Goal: Use online tool/utility: Use online tool/utility

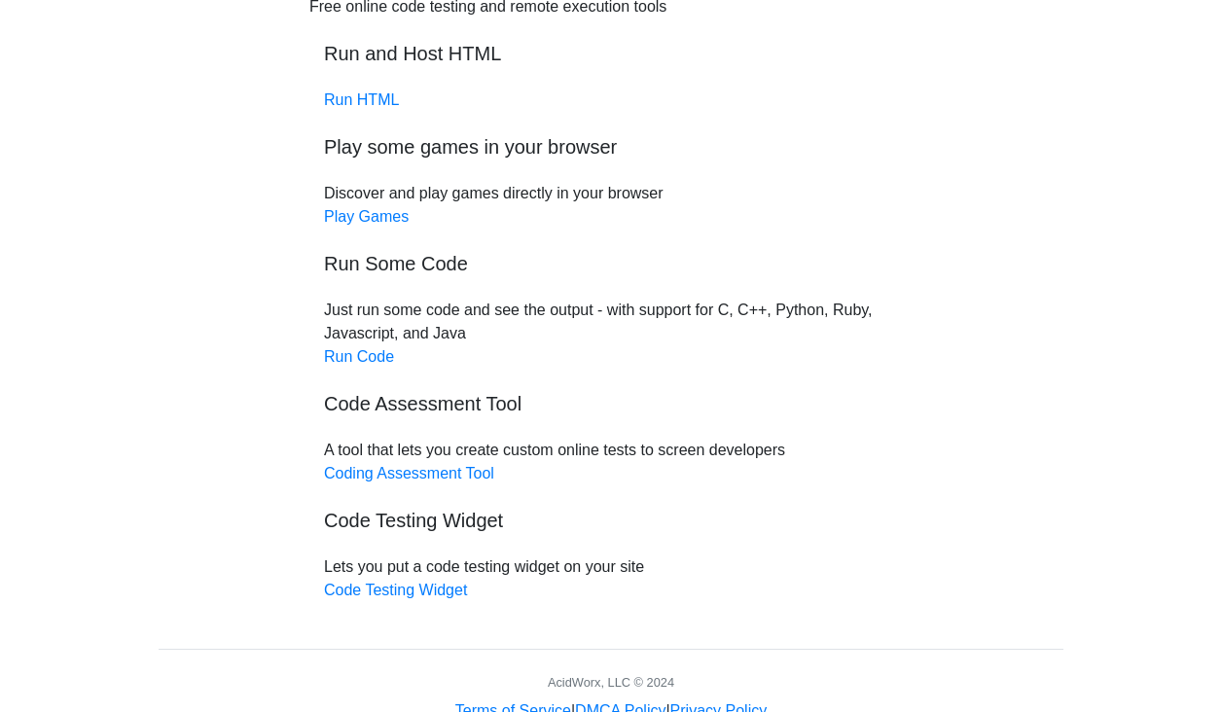
scroll to position [117, 0]
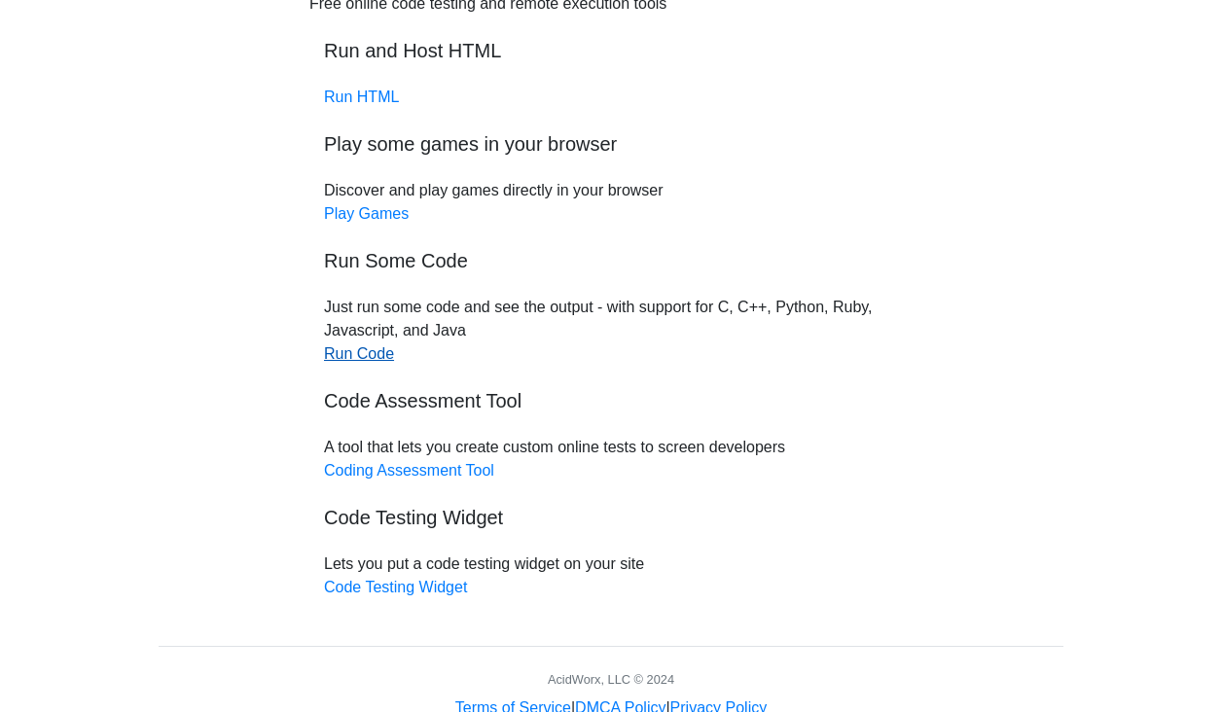
click at [371, 357] on link "Run Code" at bounding box center [359, 353] width 70 height 17
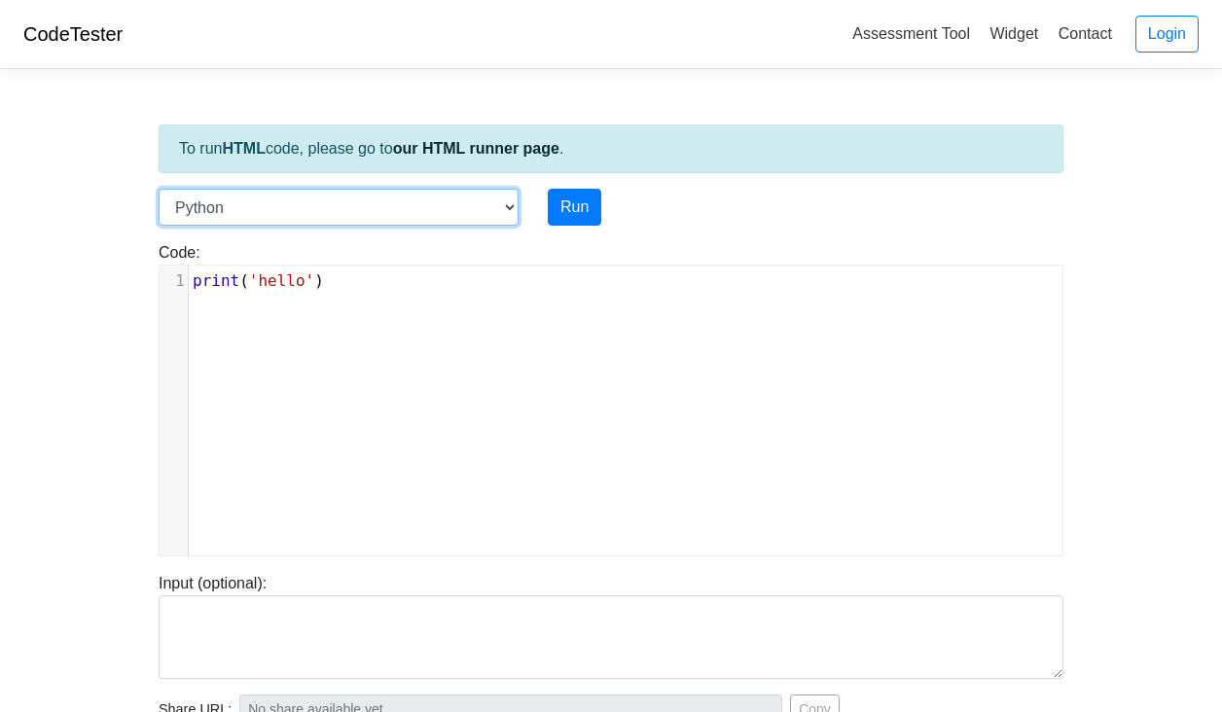
click at [318, 214] on select "C C++ Go Java Javascript Python Ruby" at bounding box center [339, 207] width 360 height 37
select select "java"
click at [159, 189] on select "C C++ Go Java Javascript Python Ruby" at bounding box center [339, 207] width 360 height 37
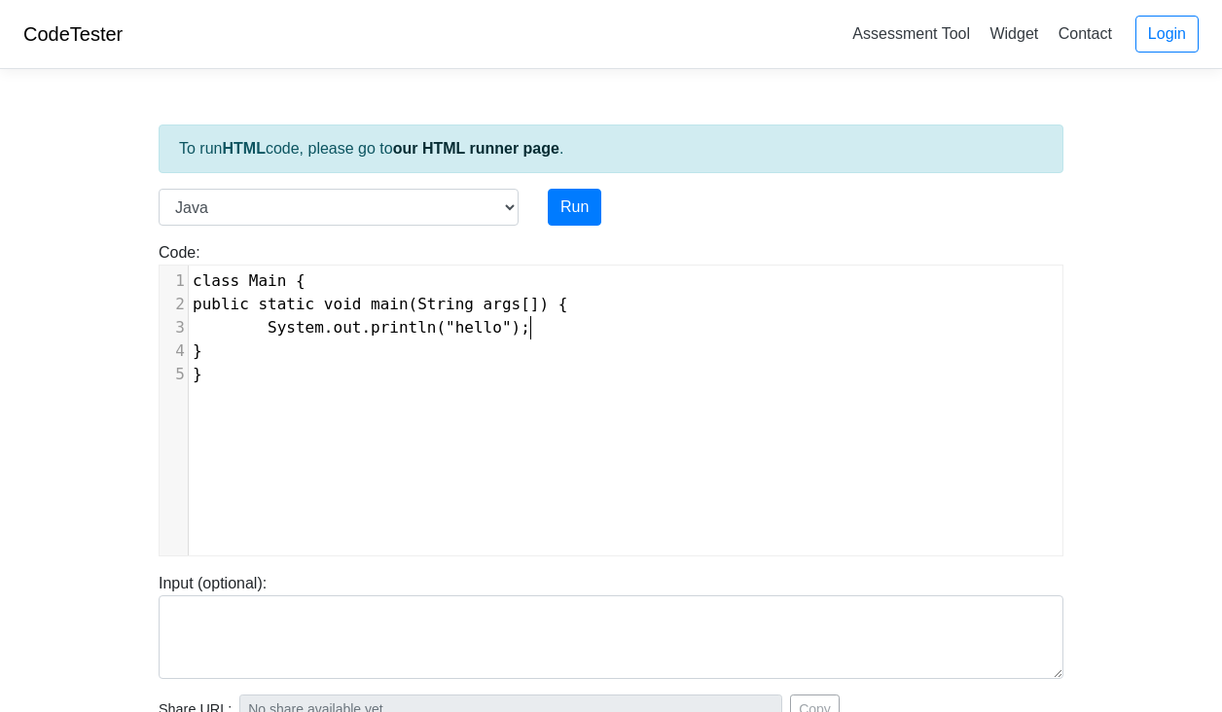
scroll to position [8, 0]
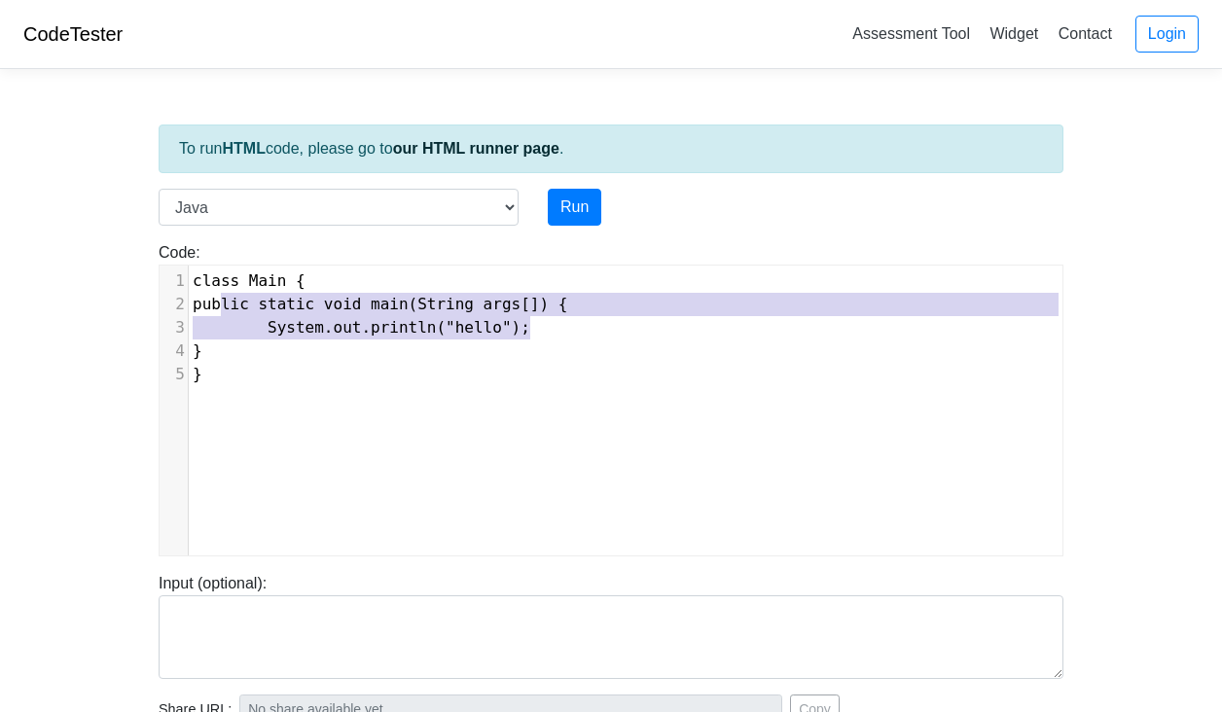
type textarea "public static void main(String args[]) { System.out.println("hello");"
drag, startPoint x: 548, startPoint y: 330, endPoint x: 230, endPoint y: 302, distance: 319.2
click at [230, 302] on div "1 class Main { 2 public static void main(String args[]) { 3 System.out.println(…" at bounding box center [625, 327] width 873 height 117
paste textarea
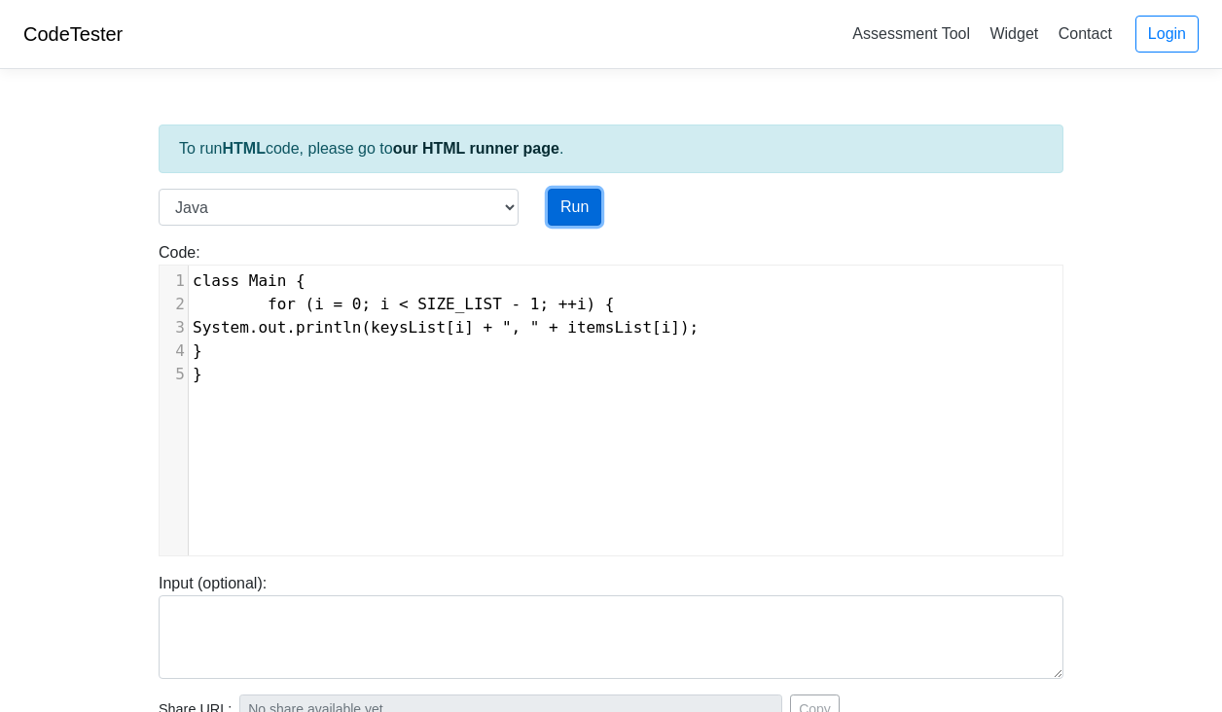
click at [579, 220] on button "Run" at bounding box center [574, 207] width 53 height 37
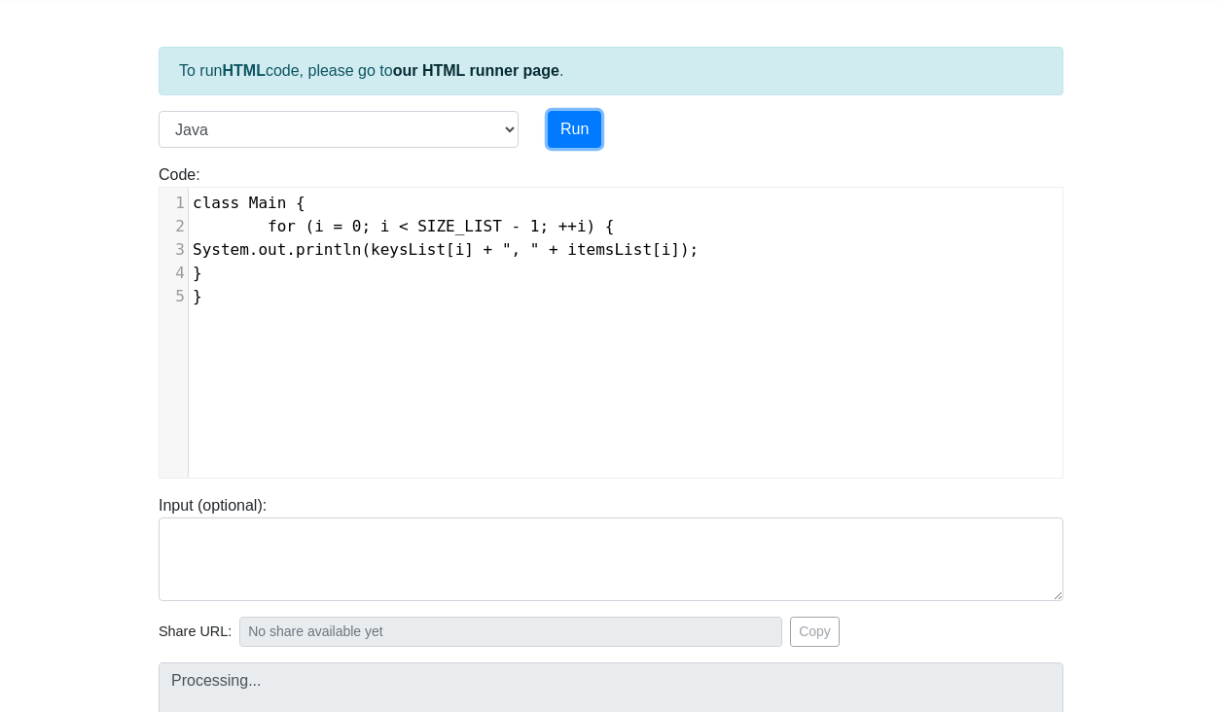
type input "https://codetester.io/runner?s=04XkVLONld"
type textarea "Submission status: Compilation Error Compile Output: Main.java:2: error: illega…"
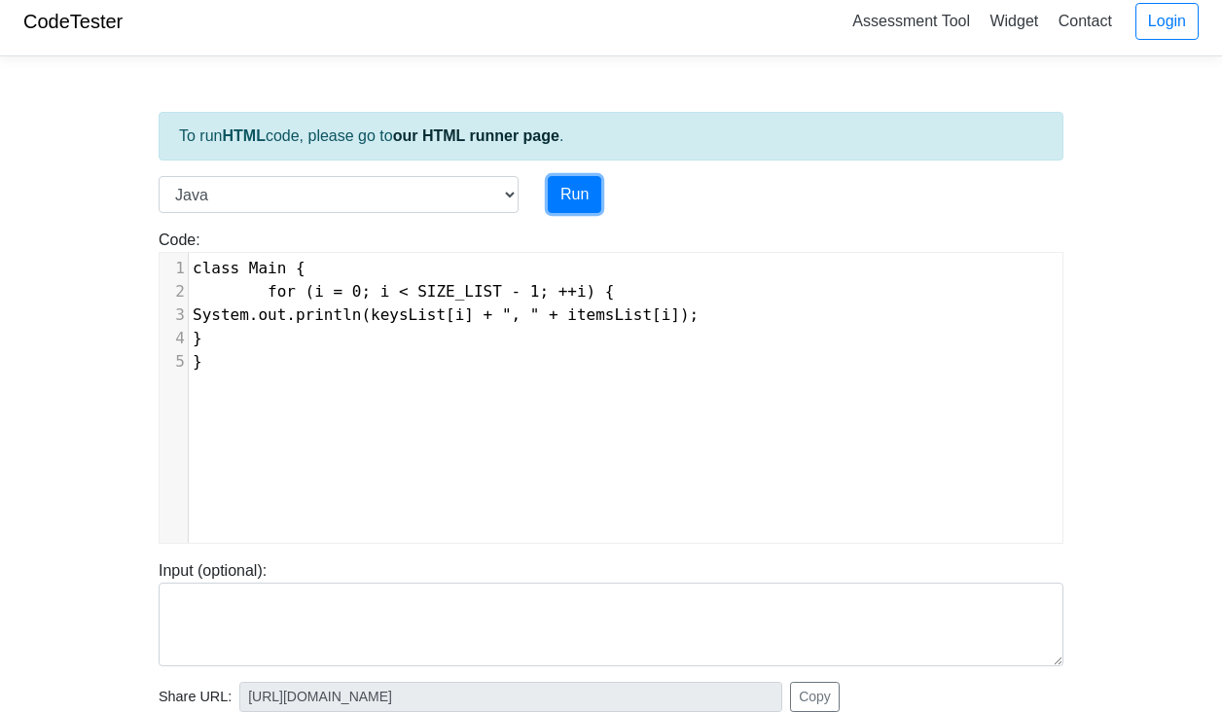
scroll to position [0, 0]
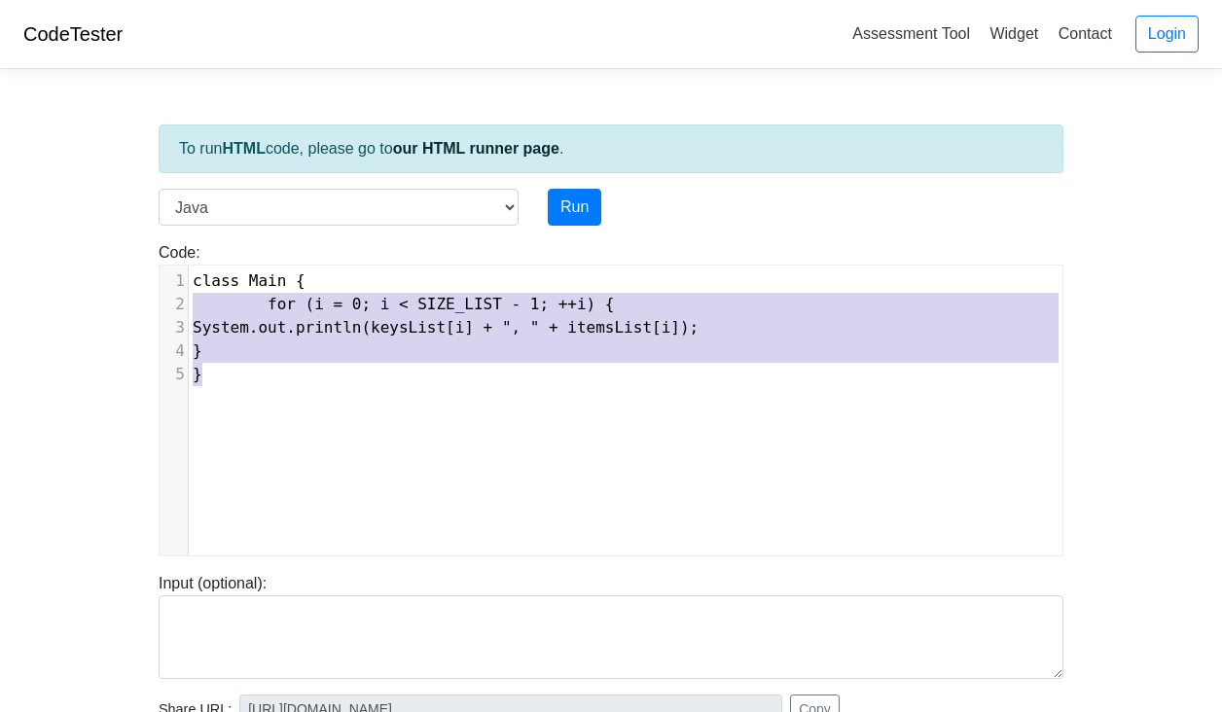
type textarea "class Main { for (i = 0; i < SIZE_LIST - 1; ++i) { System.out.println(keysList[…"
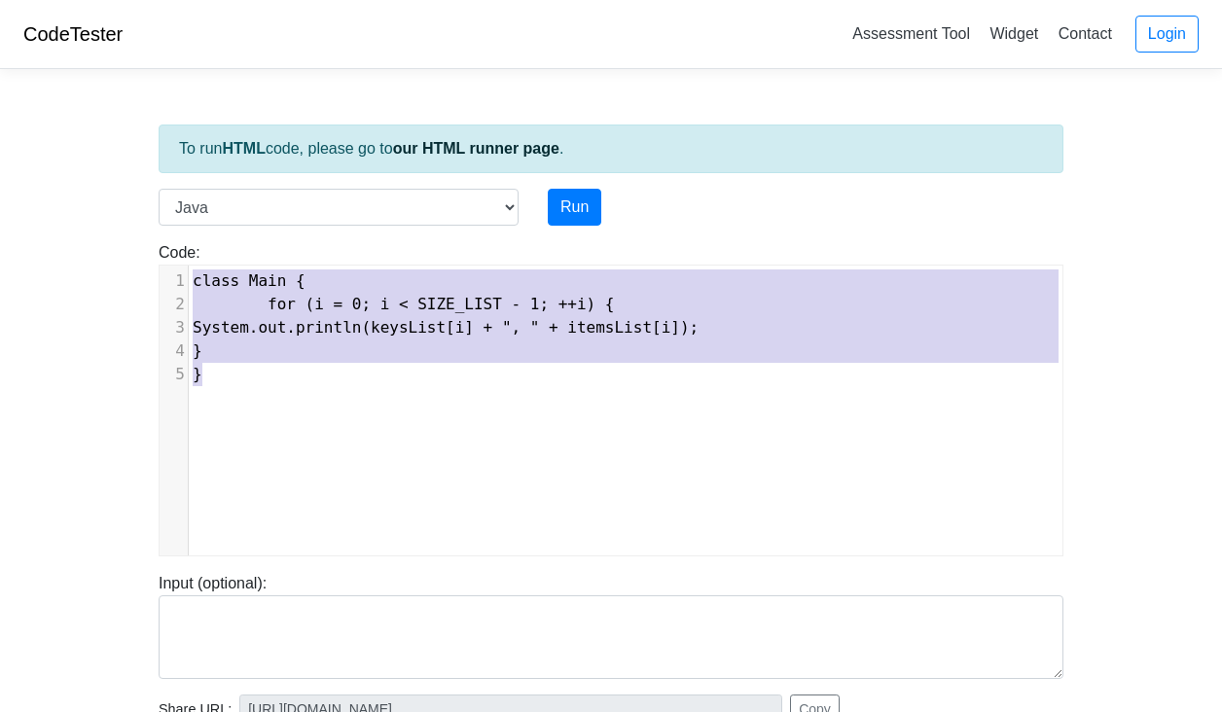
drag, startPoint x: 221, startPoint y: 381, endPoint x: 157, endPoint y: 222, distance: 171.9
click at [157, 222] on div "To run HTML code, please go to our HTML runner page . Language C C++ Go Java Ja…" at bounding box center [611, 561] width 934 height 953
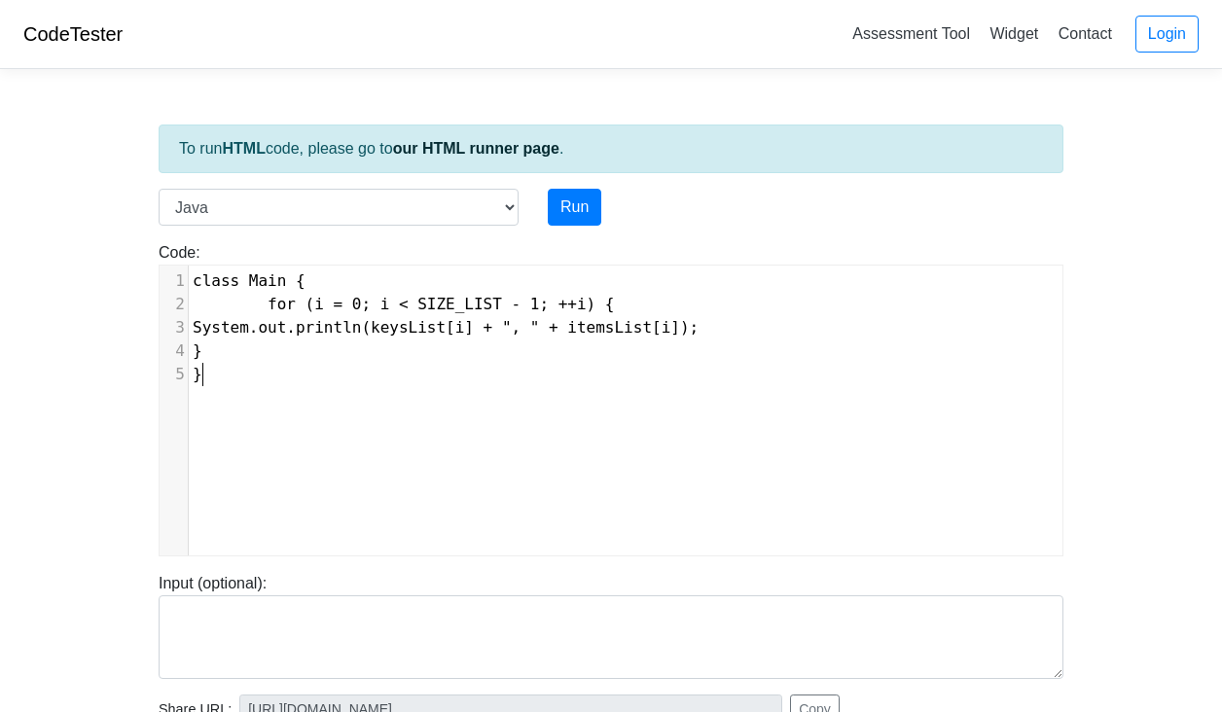
click at [405, 366] on pre "}" at bounding box center [625, 374] width 873 height 23
type textarea "class Main { for (i = 0; i < SIZE_LIST - 1; ++i) { System.out.println(keysList[…"
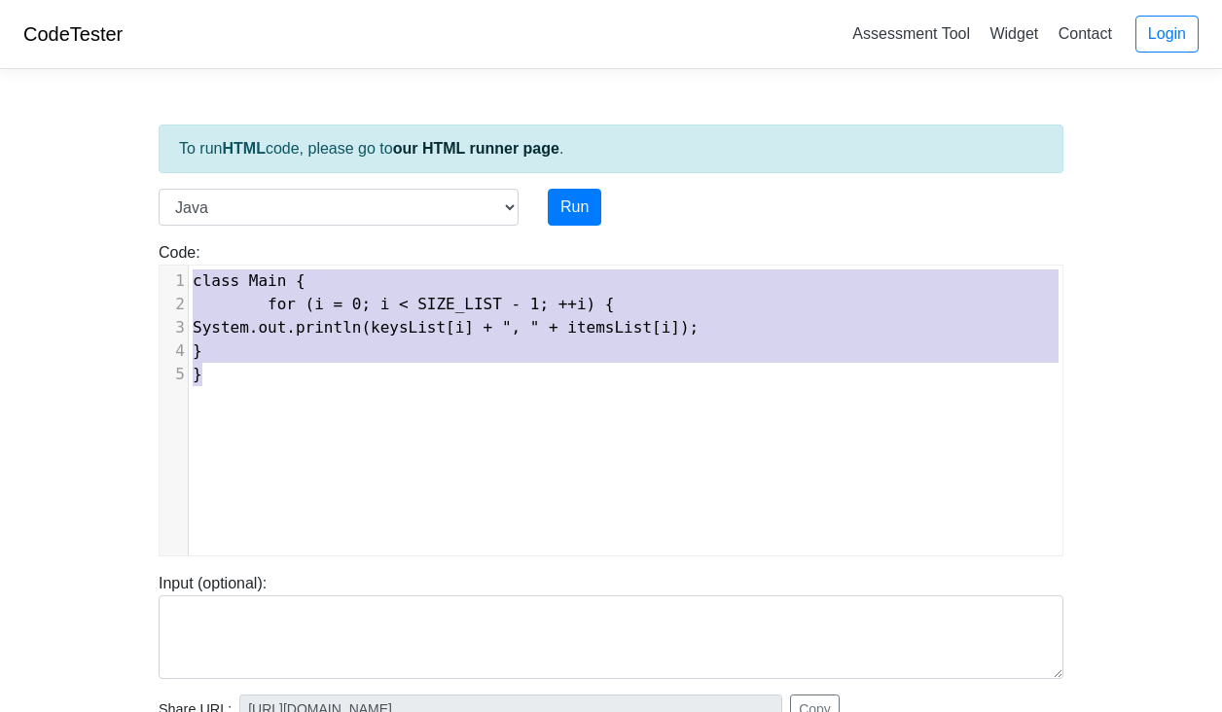
drag, startPoint x: 328, startPoint y: 409, endPoint x: 67, endPoint y: 239, distance: 310.8
click at [67, 239] on body "CodeTester Assessment Tool Widget Contact Login To run HTML code, please go to …" at bounding box center [611, 519] width 1222 height 1038
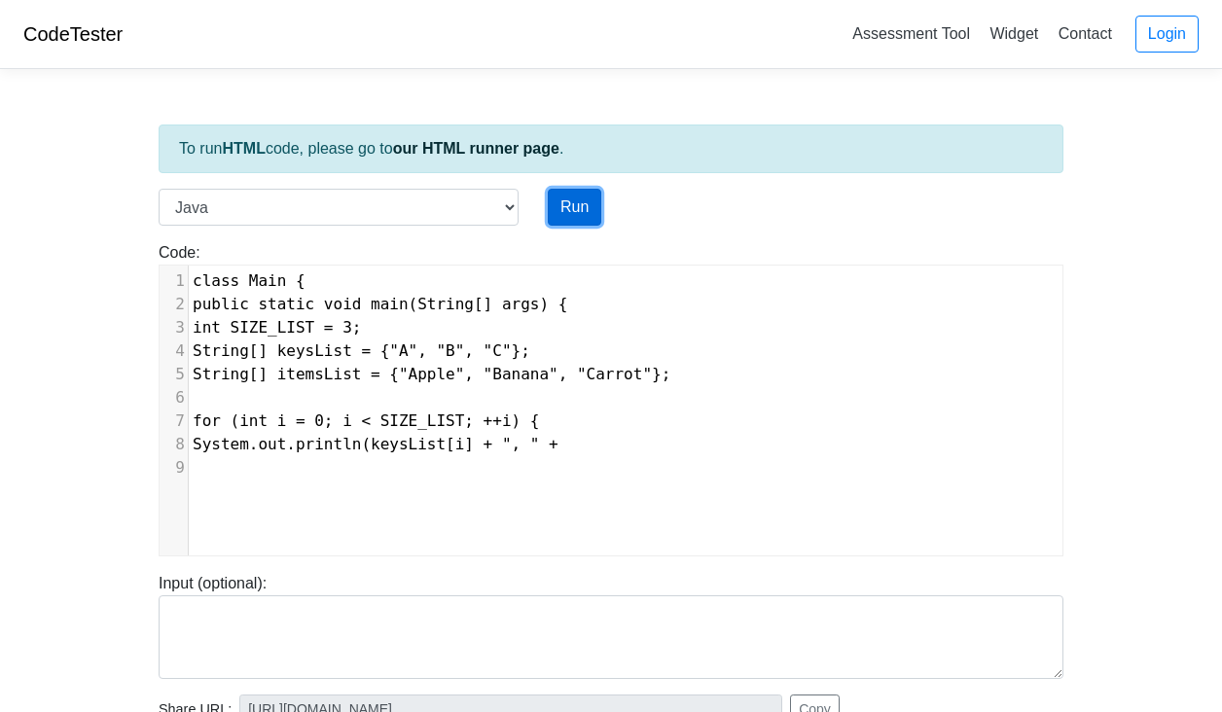
click at [581, 201] on button "Run" at bounding box center [574, 207] width 53 height 37
click at [557, 196] on button "Run" at bounding box center [574, 207] width 53 height 37
type input "https://codetester.io/runner?s=aklaKrPwzM"
click at [153, 372] on div "Code: class Main { public static void main(String args[]) { System.out.println(…" at bounding box center [611, 398] width 934 height 315
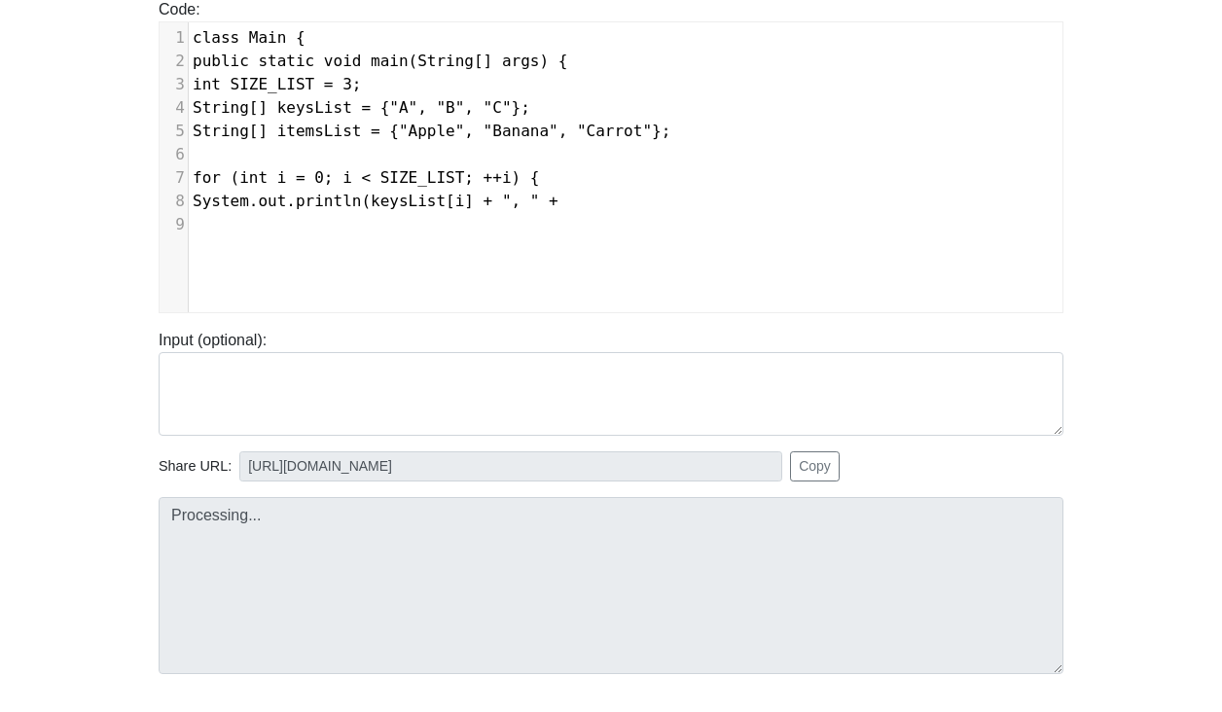
scroll to position [272, 0]
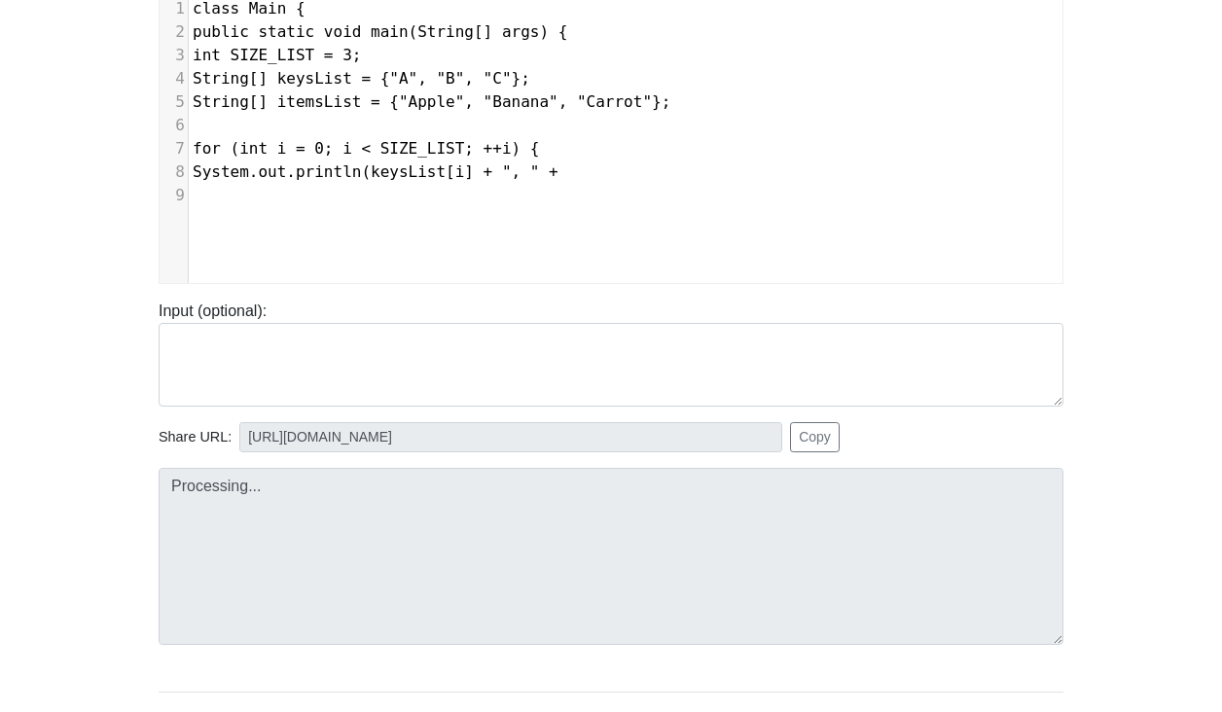
click at [122, 409] on body "CodeTester Assessment Tool Widget Contact Login To run HTML code, please go to …" at bounding box center [611, 247] width 1222 height 1038
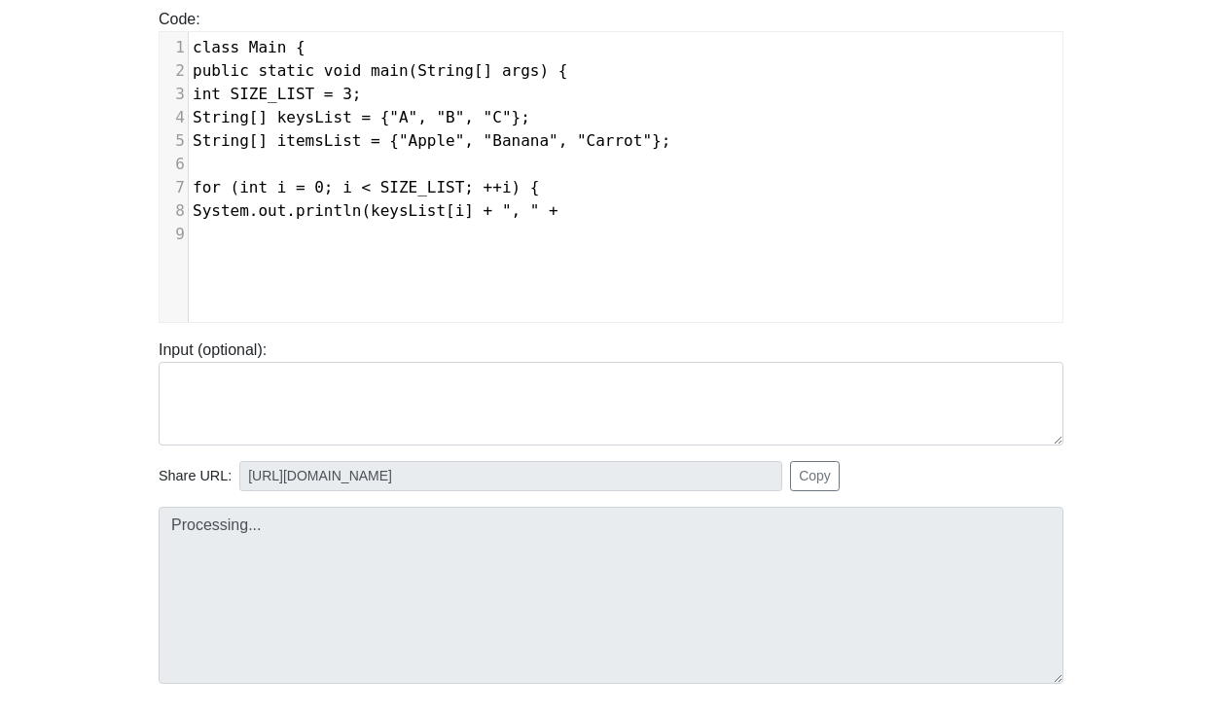
scroll to position [195, 0]
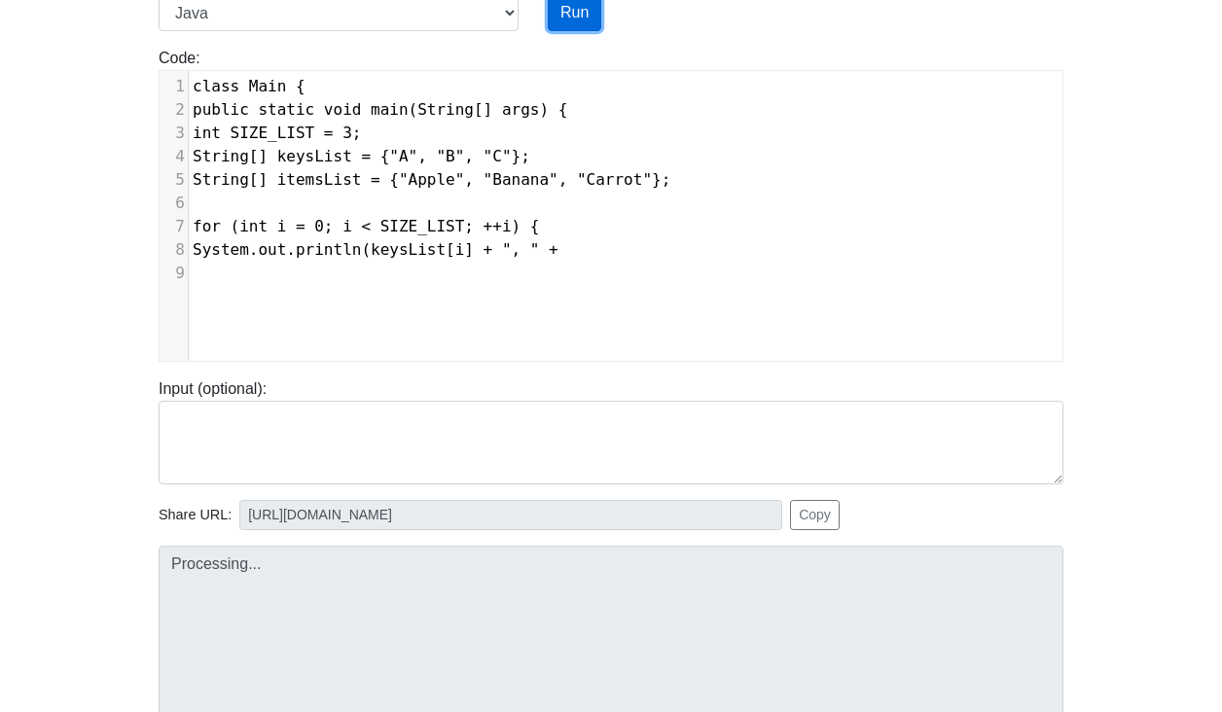
click at [565, 11] on button "Run" at bounding box center [574, 12] width 53 height 37
